Goal: Task Accomplishment & Management: Manage account settings

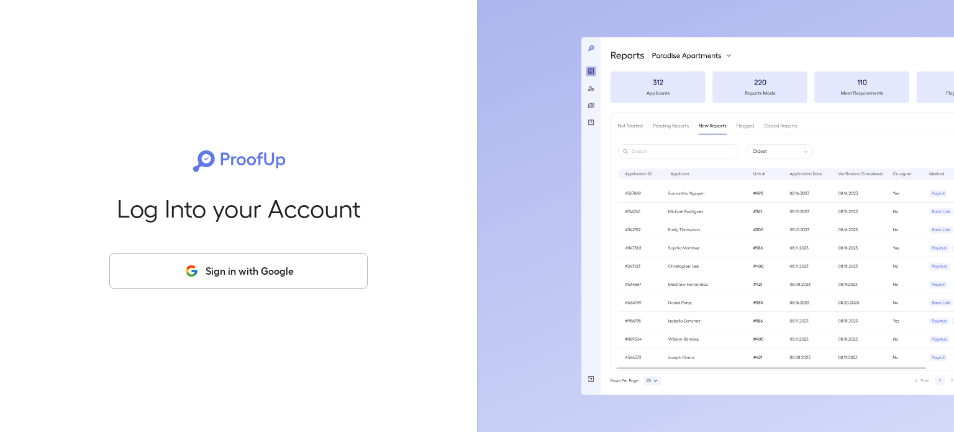
click at [252, 275] on button "Sign in with Google" at bounding box center [238, 271] width 258 height 36
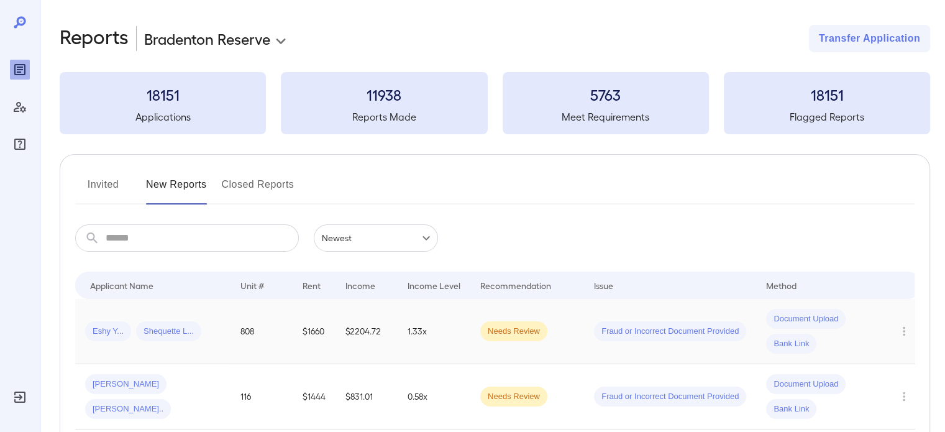
click at [403, 334] on td "1.33x" at bounding box center [434, 331] width 73 height 65
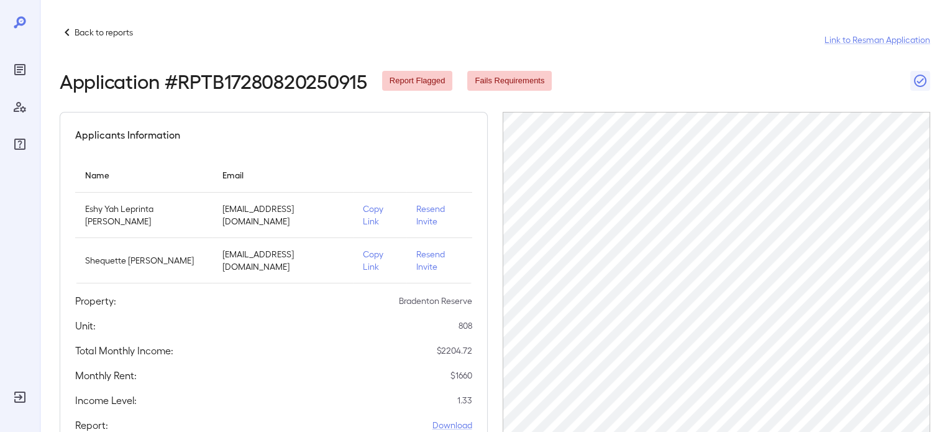
click at [435, 209] on p "Resend Invite" at bounding box center [438, 215] width 45 height 25
